Goal: Task Accomplishment & Management: Manage account settings

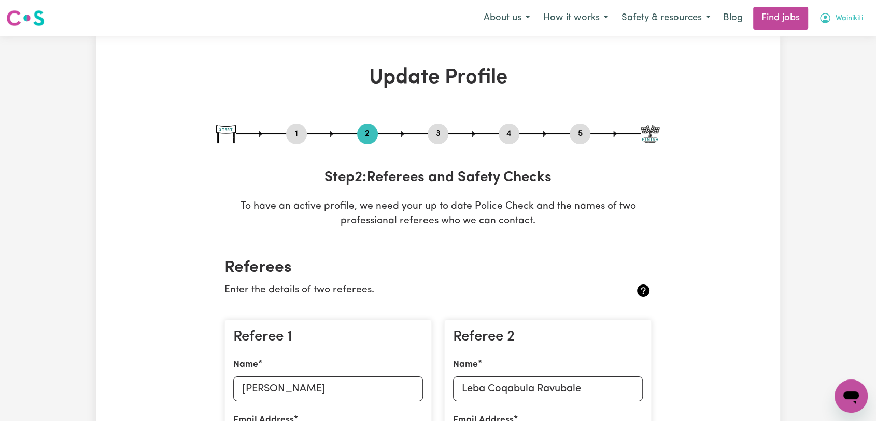
click at [863, 18] on button "Wainikiti" at bounding box center [842, 18] width 58 height 22
click at [806, 81] on link "Logout" at bounding box center [829, 79] width 82 height 20
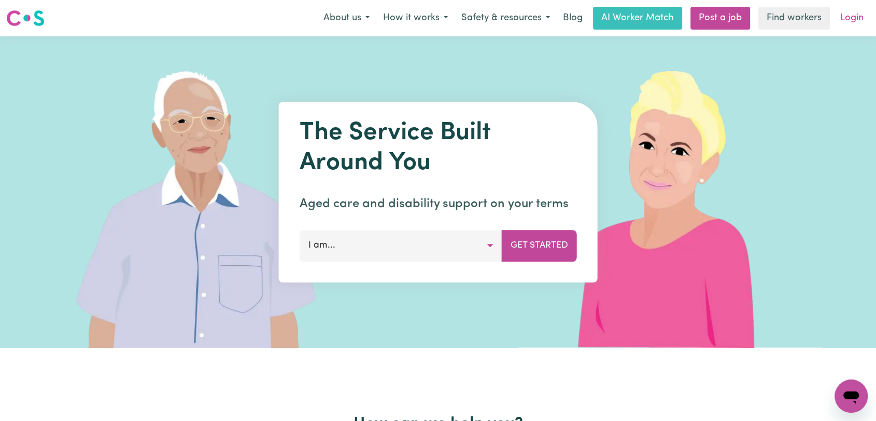
click at [848, 19] on link "Login" at bounding box center [852, 18] width 36 height 23
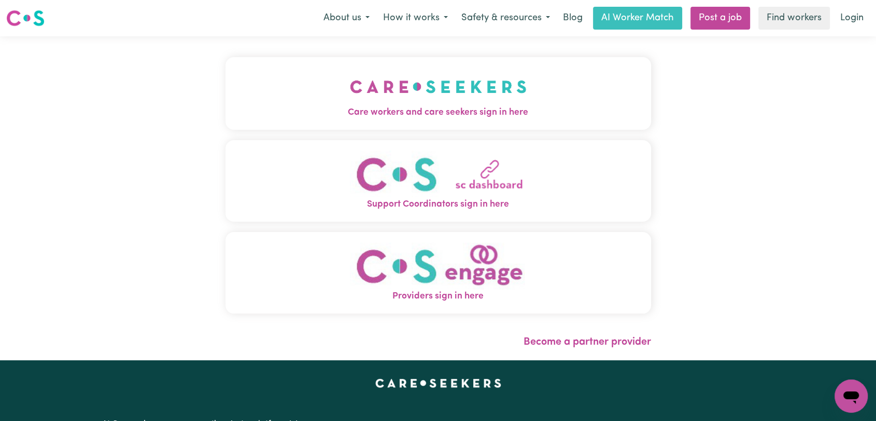
click at [398, 108] on span "Care workers and care seekers sign in here" at bounding box center [439, 112] width 426 height 13
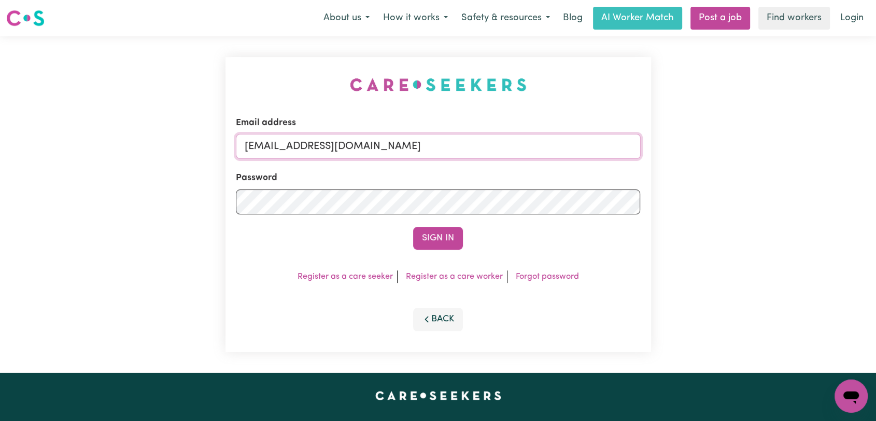
drag, startPoint x: 484, startPoint y: 144, endPoint x: 469, endPoint y: 158, distance: 20.2
click at [484, 144] on input "[EMAIL_ADDRESS][DOMAIN_NAME]" at bounding box center [438, 146] width 405 height 25
drag, startPoint x: 312, startPoint y: 149, endPoint x: 459, endPoint y: 146, distance: 146.8
click at [459, 146] on input "Superuser~[EMAIL_ADDRESS][DOMAIN_NAME]" at bounding box center [438, 146] width 405 height 25
type input "Superuser~[EMAIL_ADDRESS][DOMAIN_NAME]"
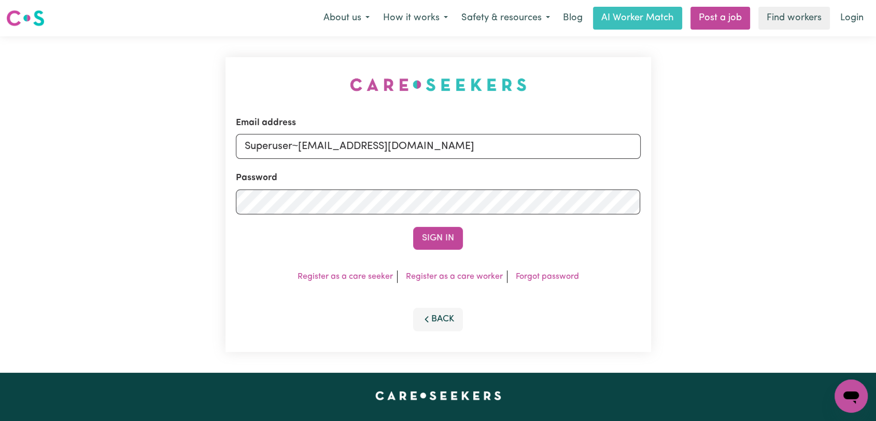
click at [437, 230] on button "Sign In" at bounding box center [438, 238] width 50 height 23
